Goal: Information Seeking & Learning: Learn about a topic

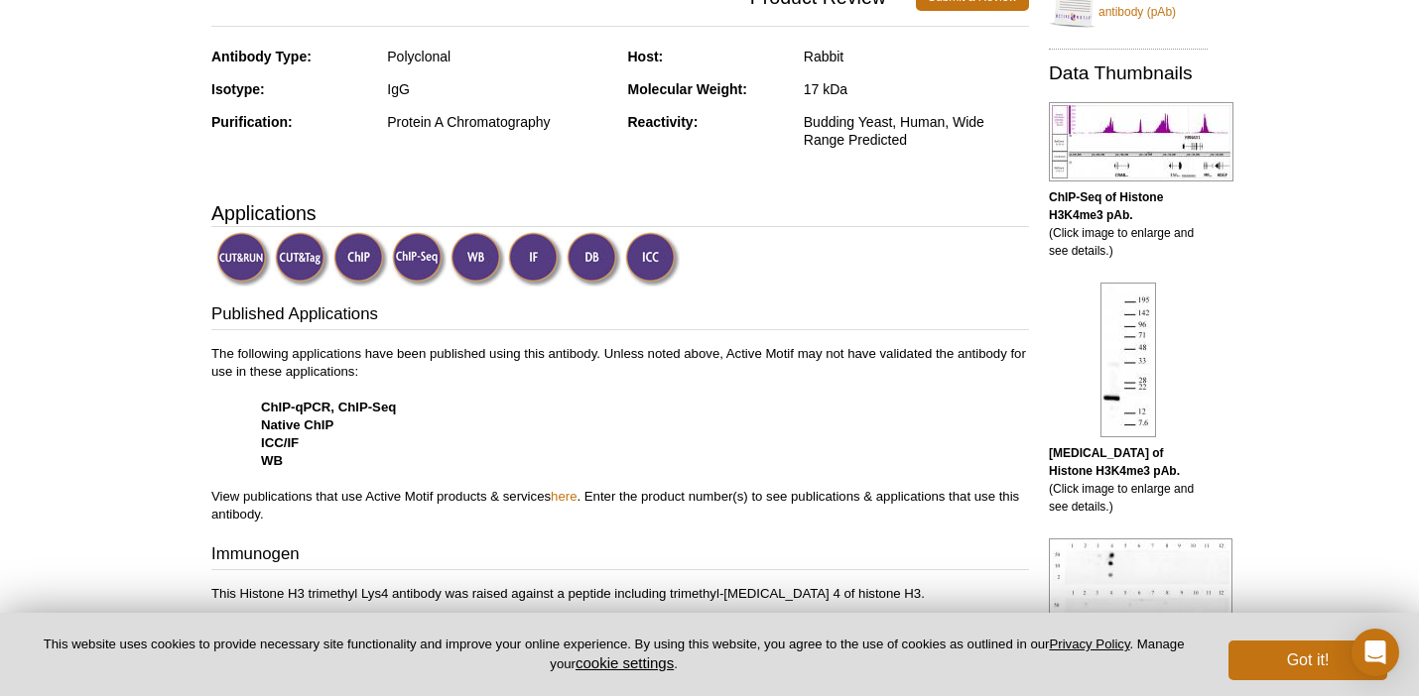
scroll to position [511, 0]
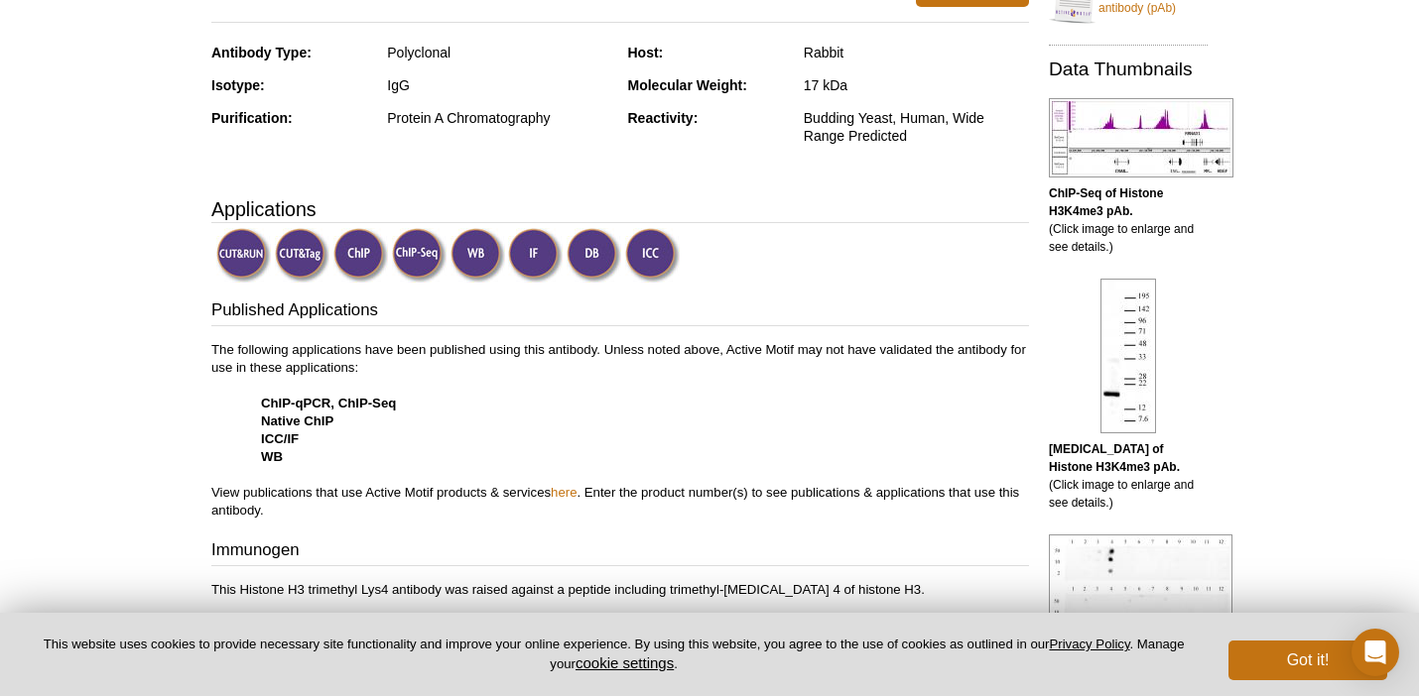
click at [1112, 446] on b "[MEDICAL_DATA] of Histone H3K4me3 pAb." at bounding box center [1114, 458] width 131 height 32
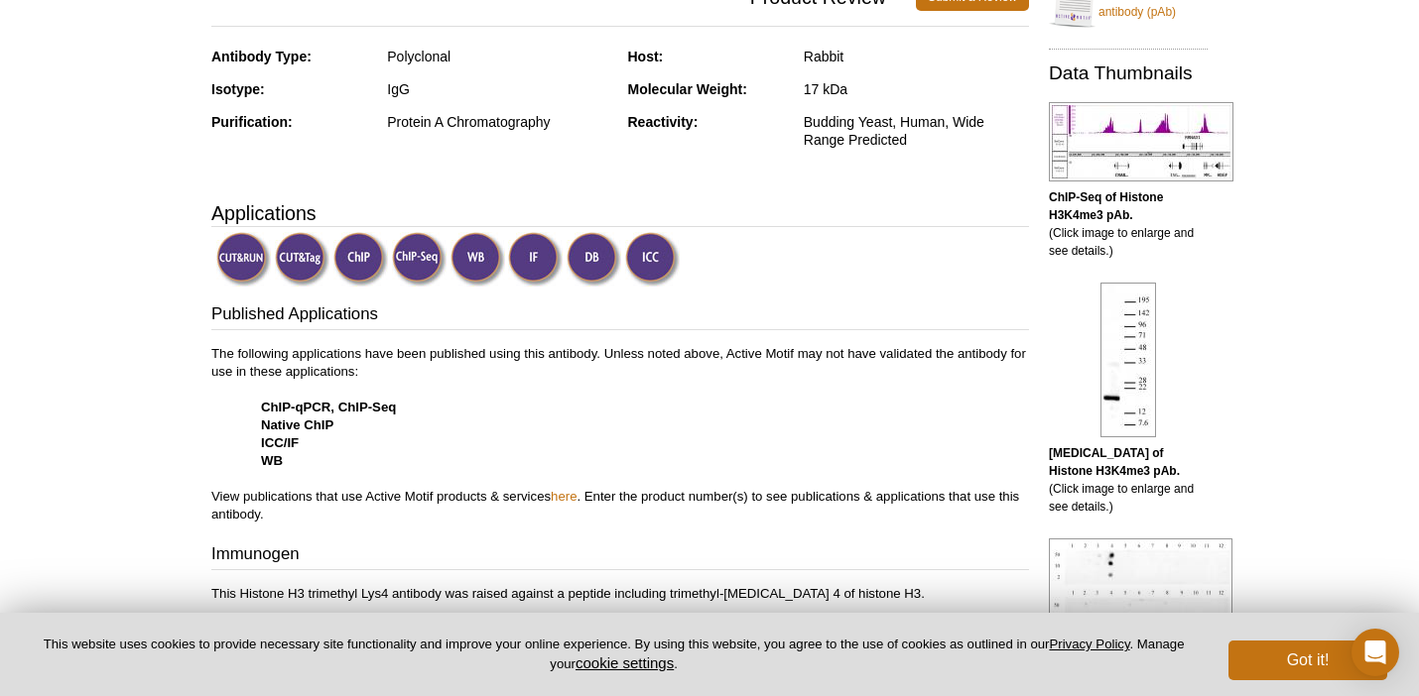
scroll to position [503, 0]
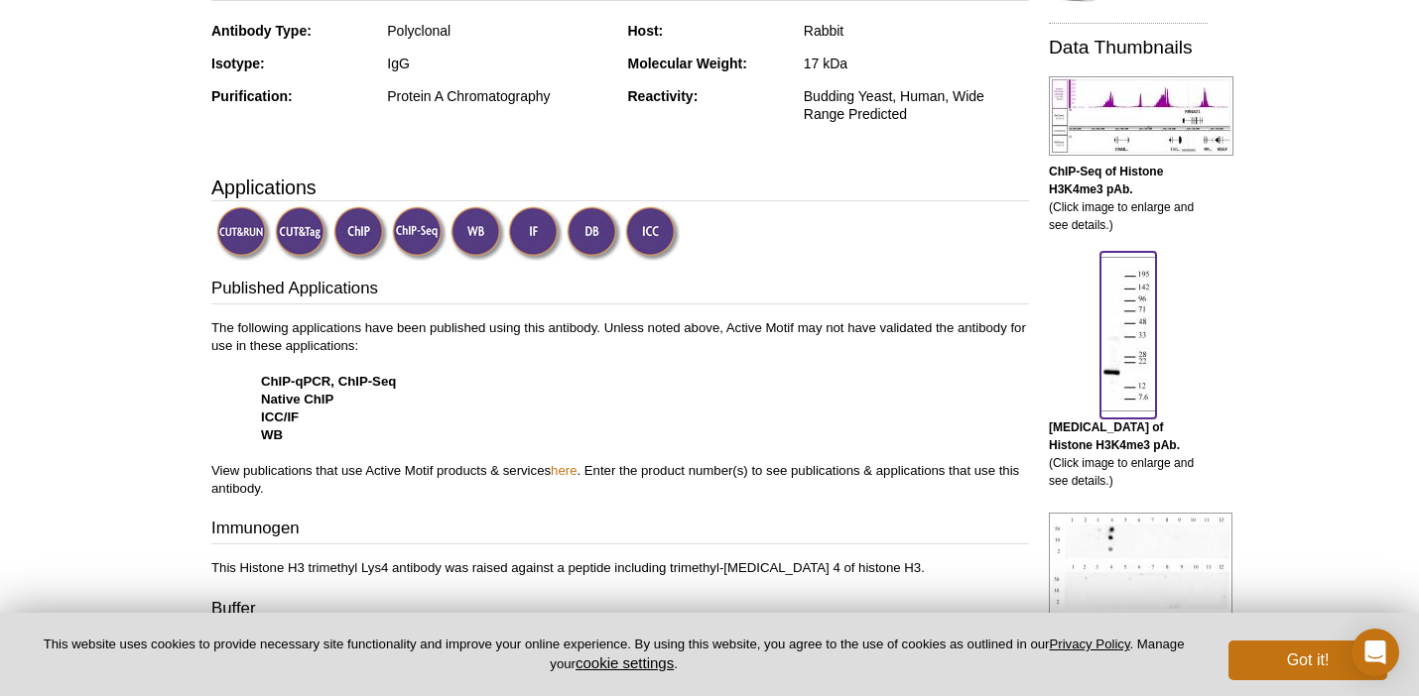
click at [1144, 362] on img at bounding box center [1128, 334] width 56 height 155
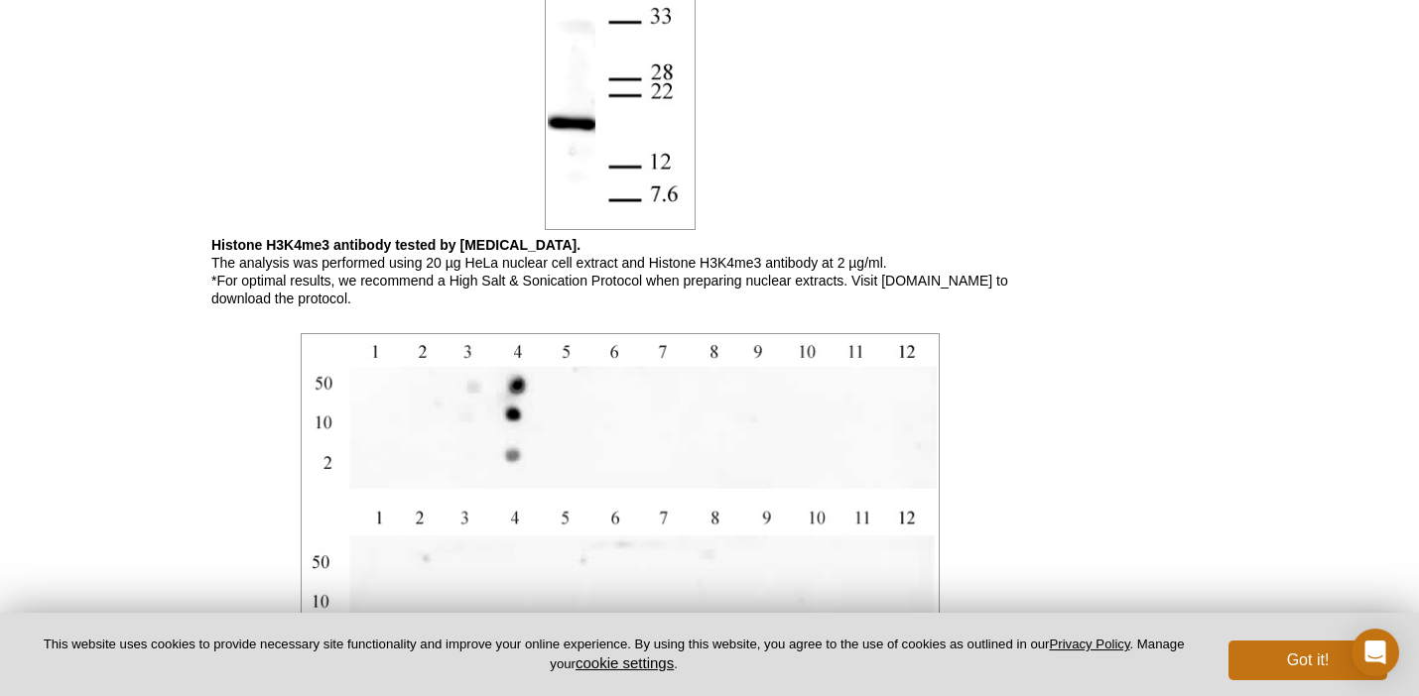
scroll to position [1881, 0]
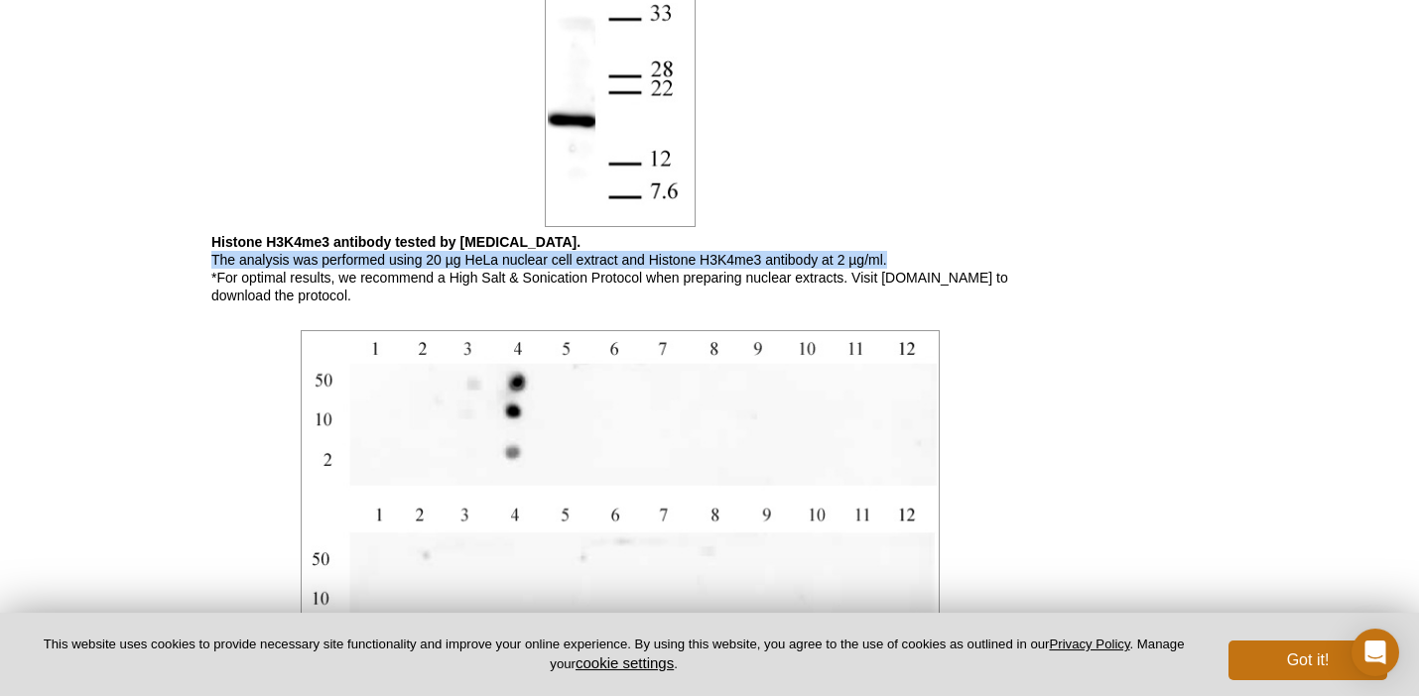
drag, startPoint x: 213, startPoint y: 260, endPoint x: 887, endPoint y: 257, distance: 673.6
click at [887, 257] on p "Histone H3K4me3 antibody tested by [MEDICAL_DATA]. The analysis was performed u…" at bounding box center [619, 268] width 817 height 71
copy p "The analysis was performed using 20 µg HeLa nuclear cell extract and Histone H3…"
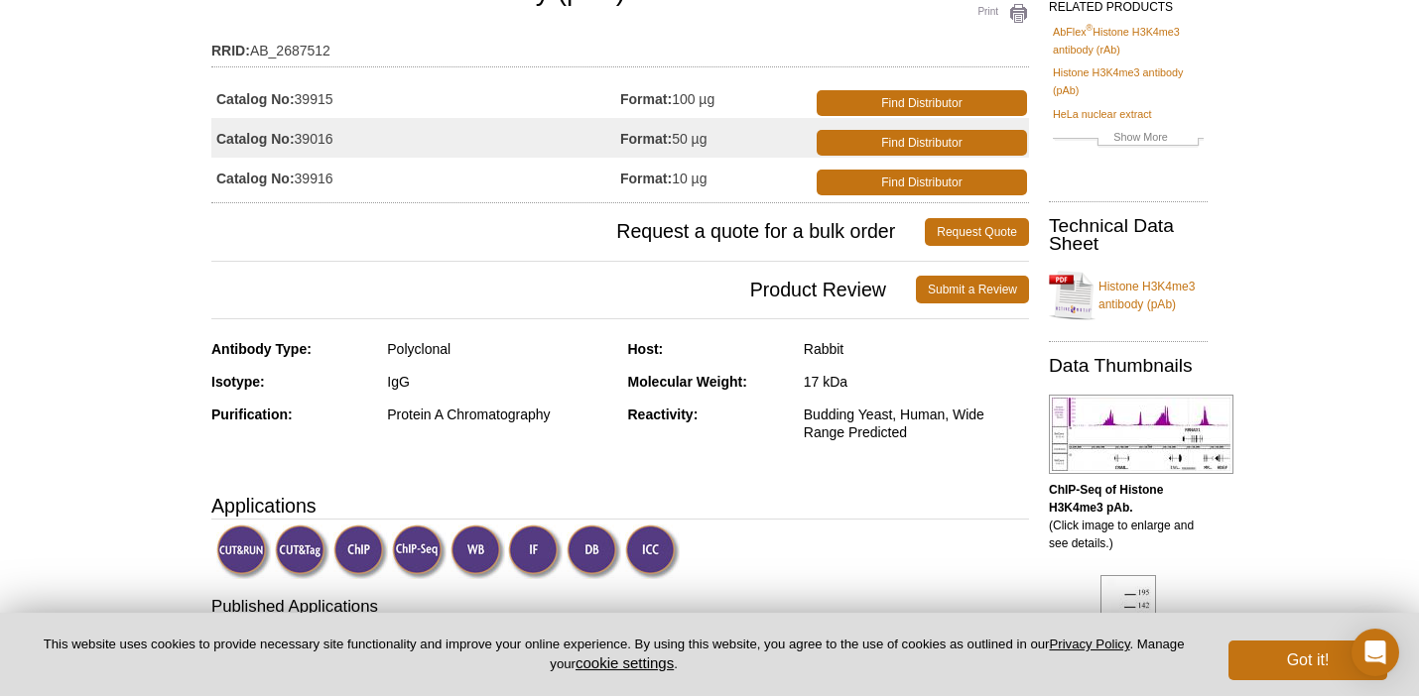
scroll to position [0, 0]
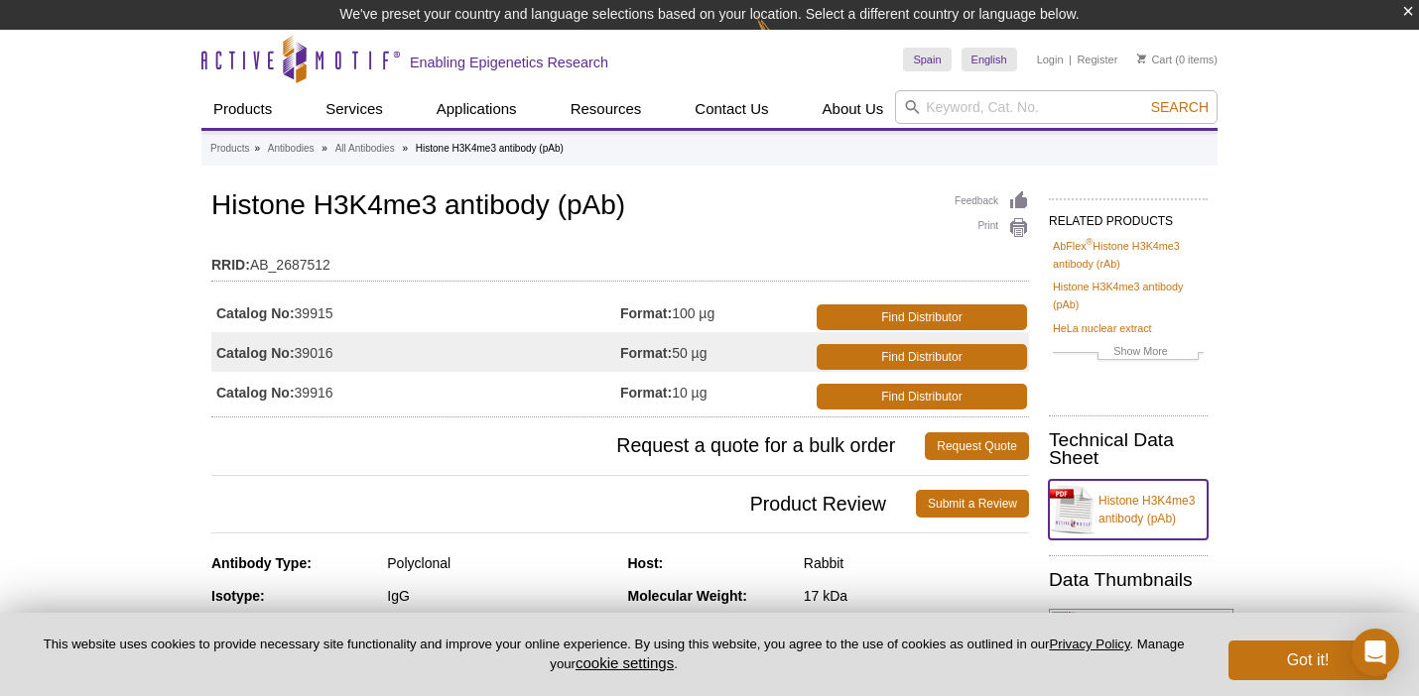
click at [1157, 503] on link "Histone H3K4me3 antibody (pAb)" at bounding box center [1128, 510] width 159 height 60
